Goal: Find specific page/section: Find specific page/section

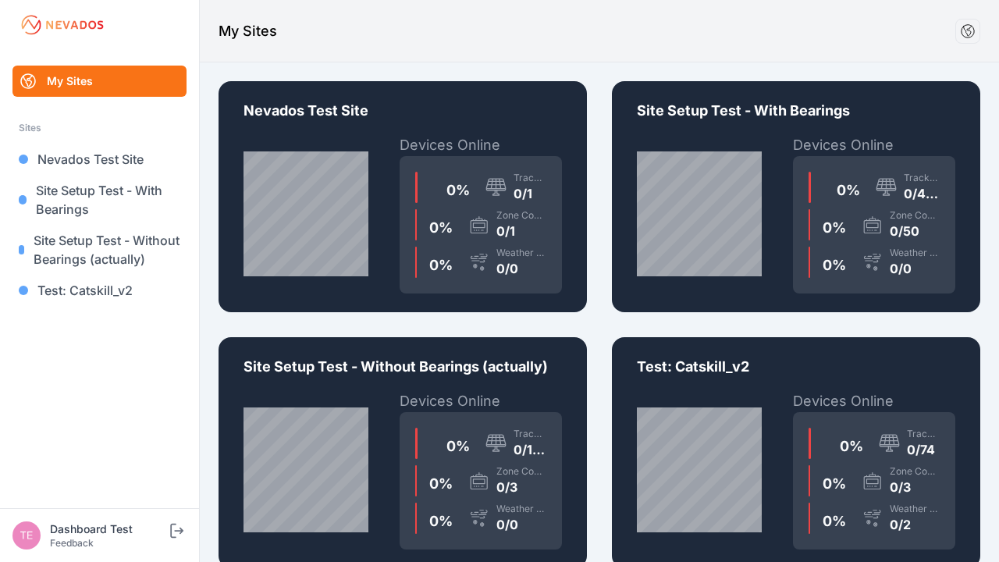
click at [403, 197] on div "0 % Trackers 0/1 0 % Zone Controllers 0/1 0 % Weather Sensors 0/0" at bounding box center [481, 224] width 162 height 137
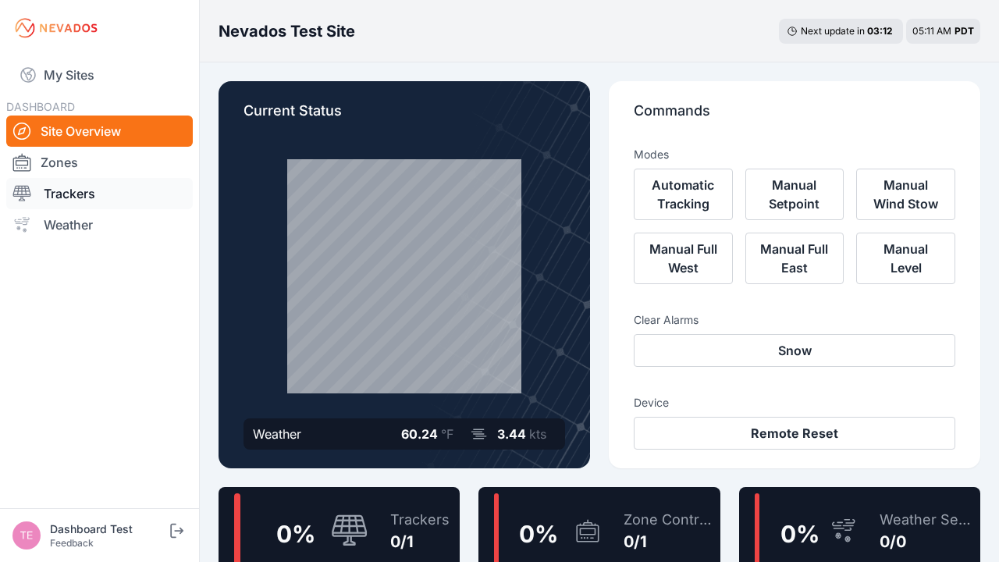
click at [99, 194] on link "Trackers" at bounding box center [99, 193] width 187 height 31
